Goal: Communication & Community: Answer question/provide support

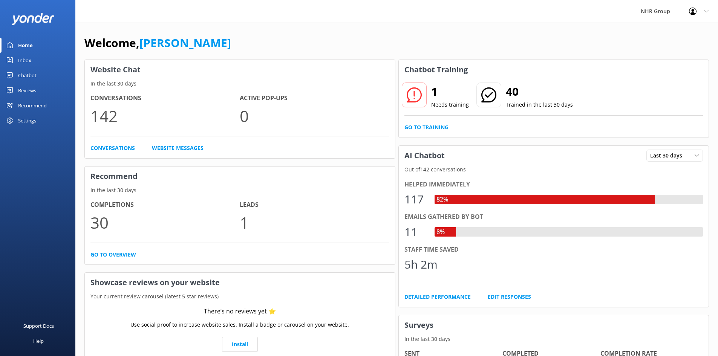
click at [23, 63] on div "Inbox" at bounding box center [24, 60] width 13 height 15
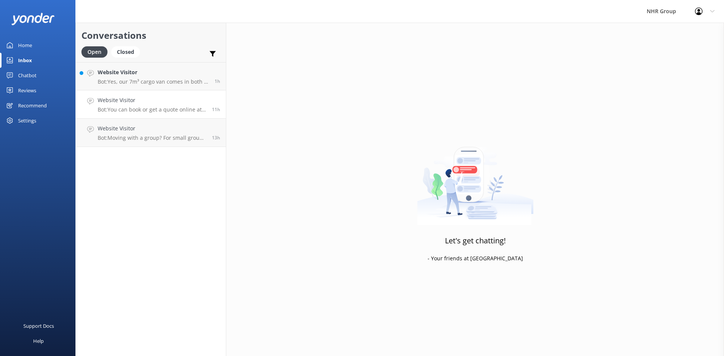
click at [133, 102] on h4 "Website Visitor" at bounding box center [152, 100] width 109 height 8
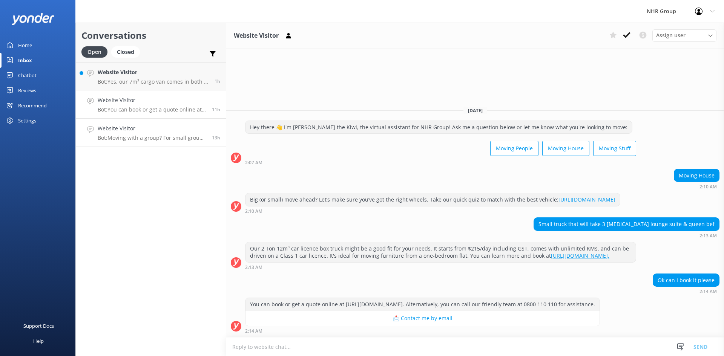
click at [164, 137] on p "Bot: Moving with a group? For small groups of 1–5 people, you can enquire about…" at bounding box center [152, 138] width 109 height 7
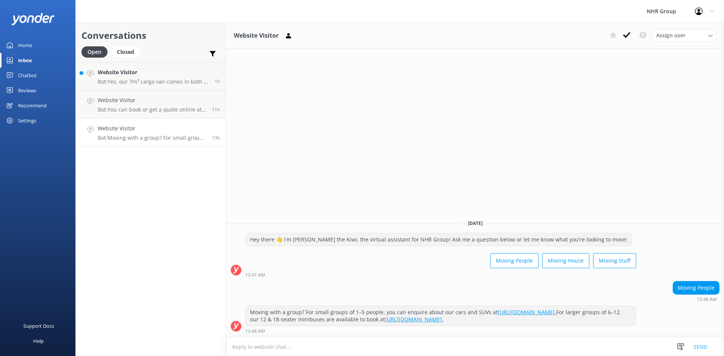
click at [27, 44] on div "Home" at bounding box center [25, 45] width 14 height 15
